Goal: Information Seeking & Learning: Check status

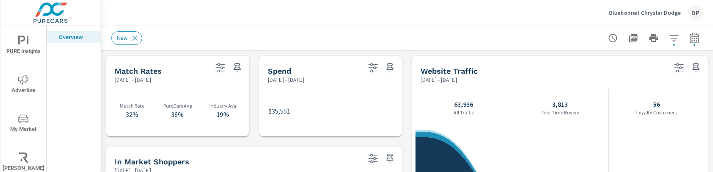
click at [209, 45] on div "New" at bounding box center [407, 37] width 592 height 25
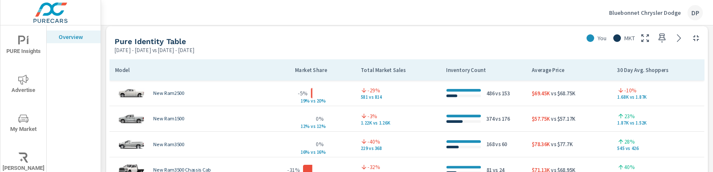
scroll to position [484, 0]
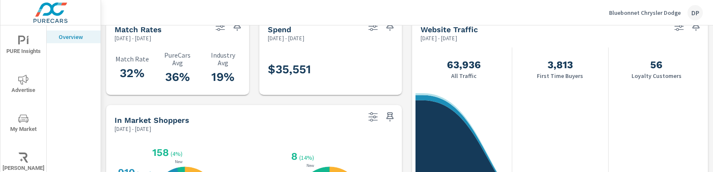
scroll to position [42, 0]
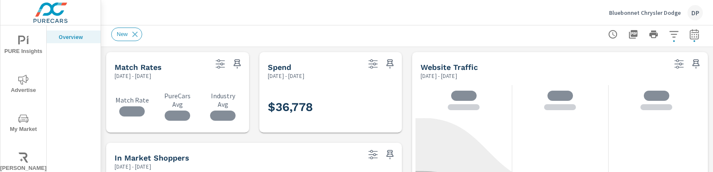
scroll to position [4, 0]
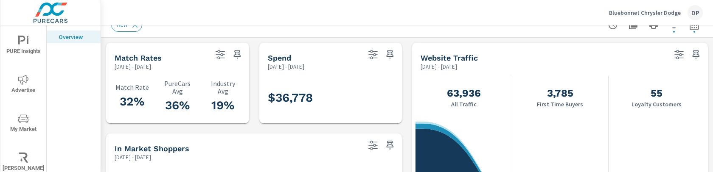
scroll to position [26, 0]
